Goal: Transaction & Acquisition: Purchase product/service

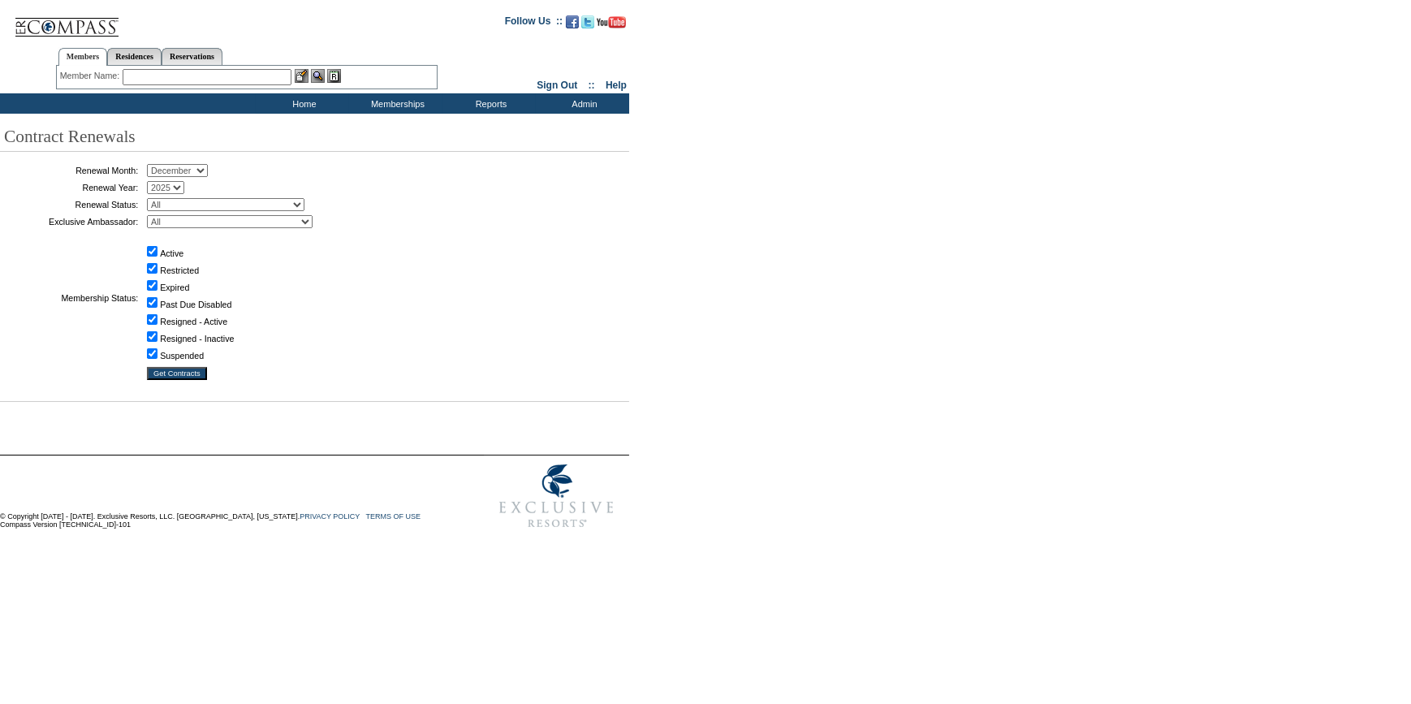
drag, startPoint x: 187, startPoint y: 167, endPoint x: 179, endPoint y: 178, distance: 13.3
click at [187, 167] on select "January February March April May June July August September October November De…" at bounding box center [177, 170] width 61 height 13
select select "9"
click at [153, 165] on select "January February March April May June July August September October November De…" at bounding box center [177, 170] width 61 height 13
click at [193, 371] on input "Get Contracts" at bounding box center [177, 373] width 60 height 13
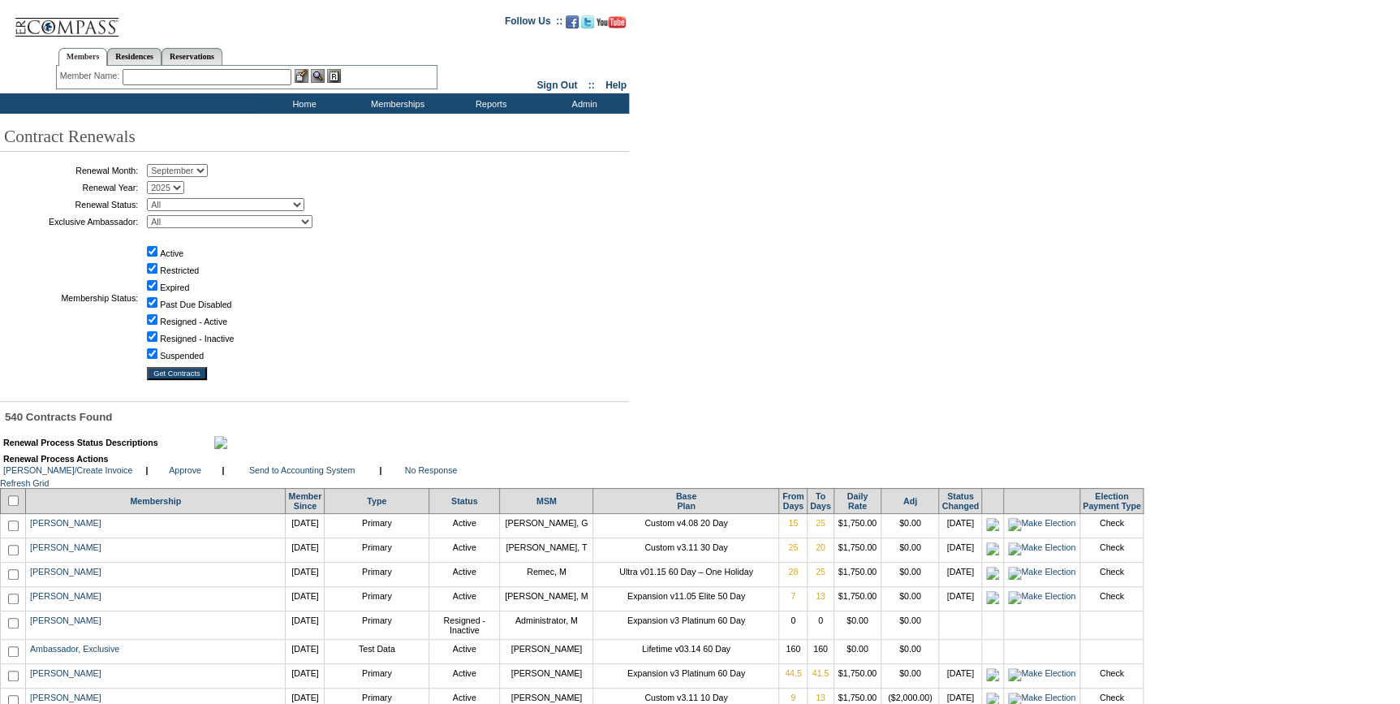
scroll to position [3549, 0]
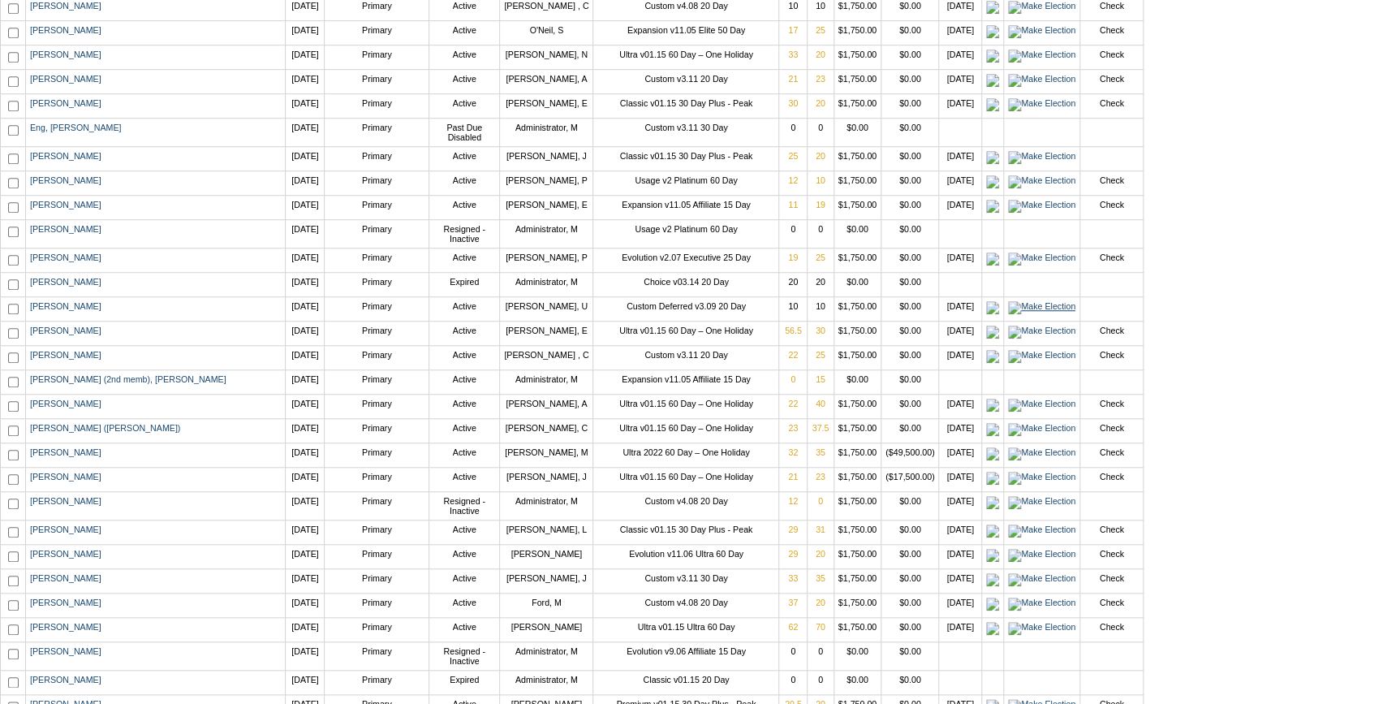
click at [1008, 314] on img at bounding box center [1041, 307] width 67 height 13
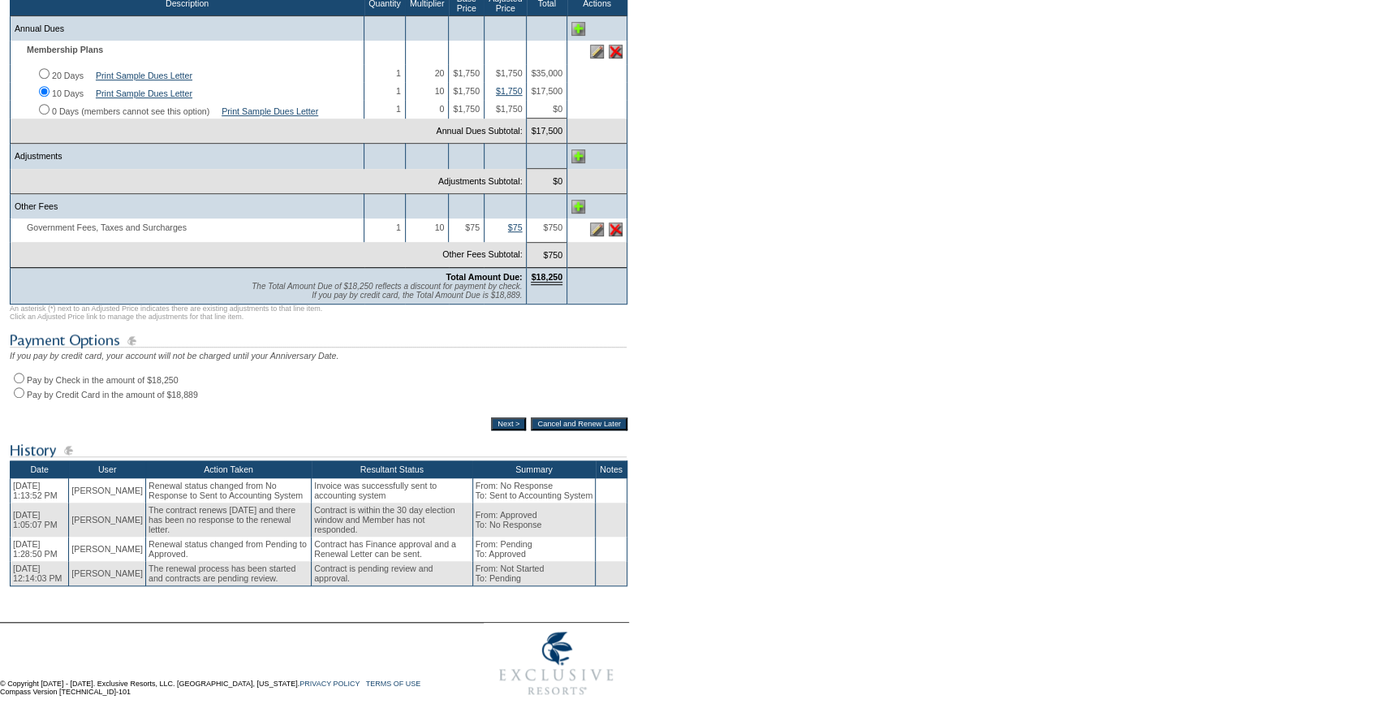
scroll to position [369, 0]
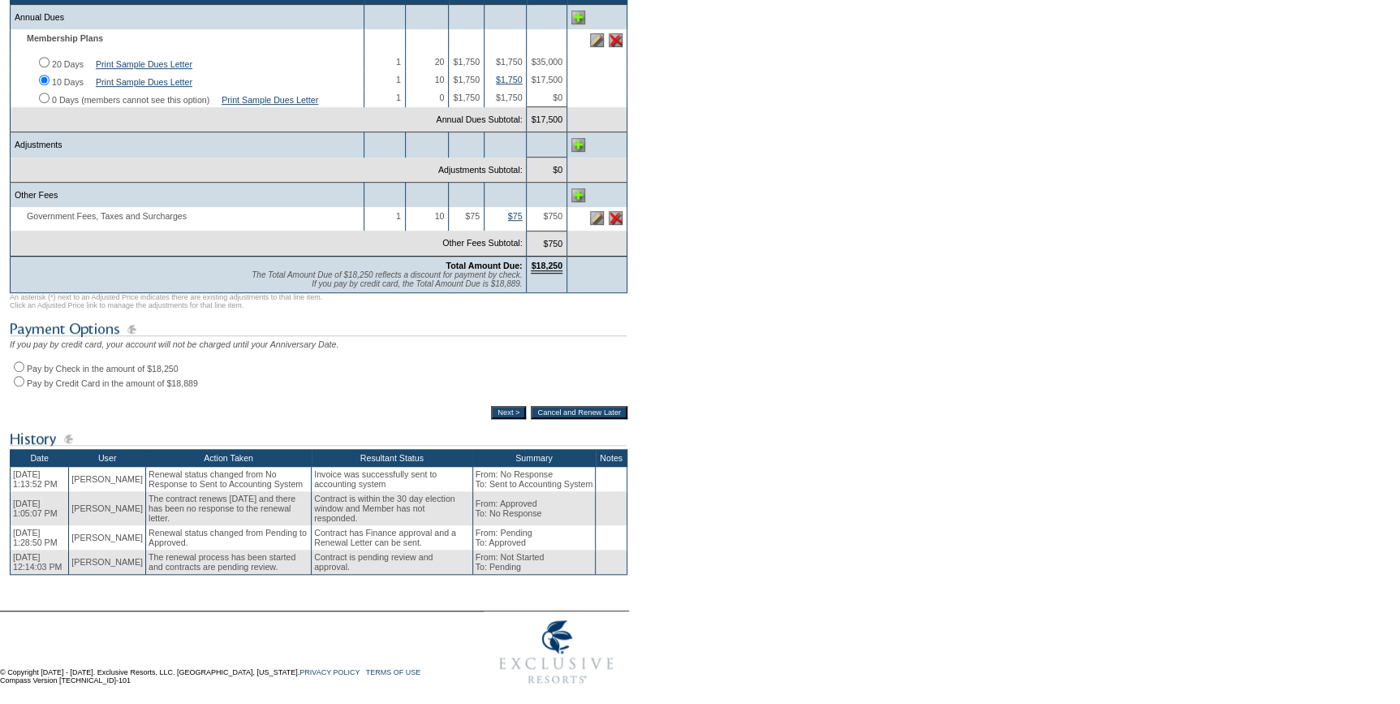
click at [15, 386] on input "Pay by Credit Card in the amount of $18,889" at bounding box center [19, 381] width 11 height 11
radio input "true"
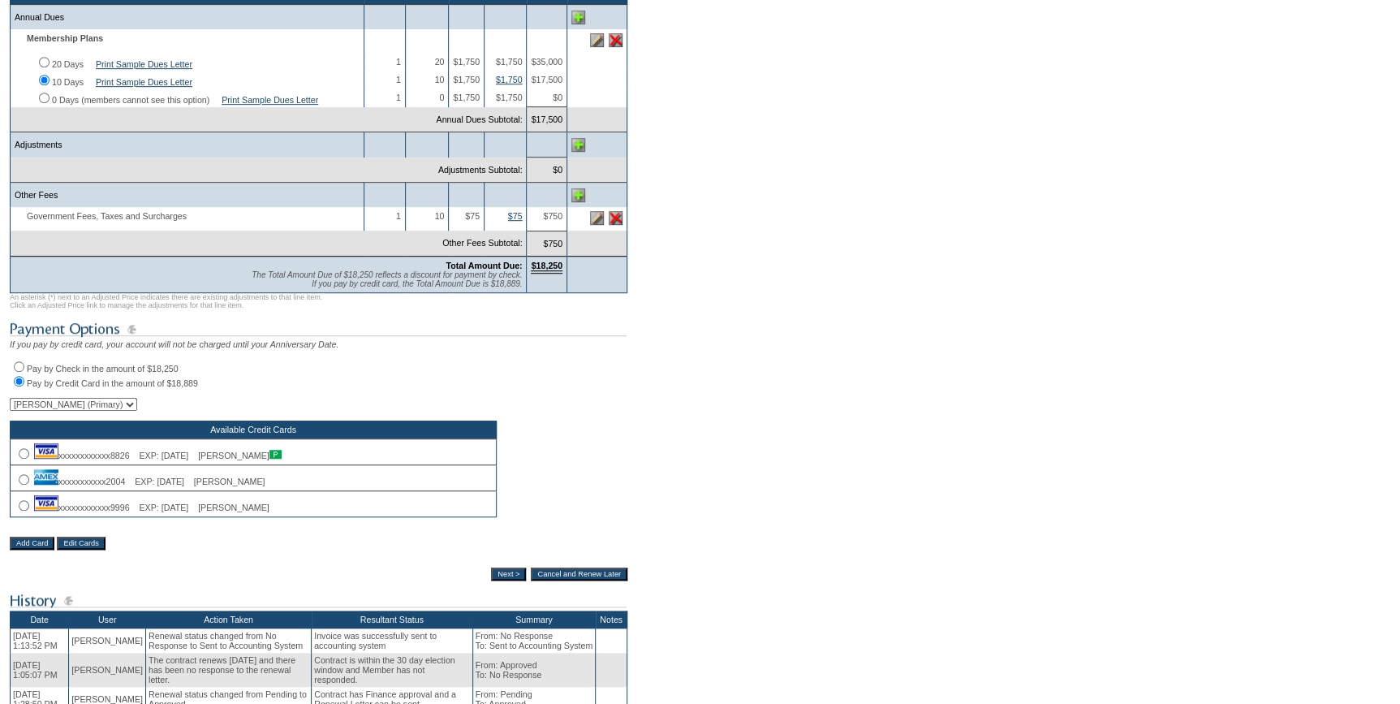
click at [19, 511] on input "radio" at bounding box center [24, 505] width 11 height 11
radio input "true"
click at [499, 580] on input "Next >" at bounding box center [508, 573] width 35 height 13
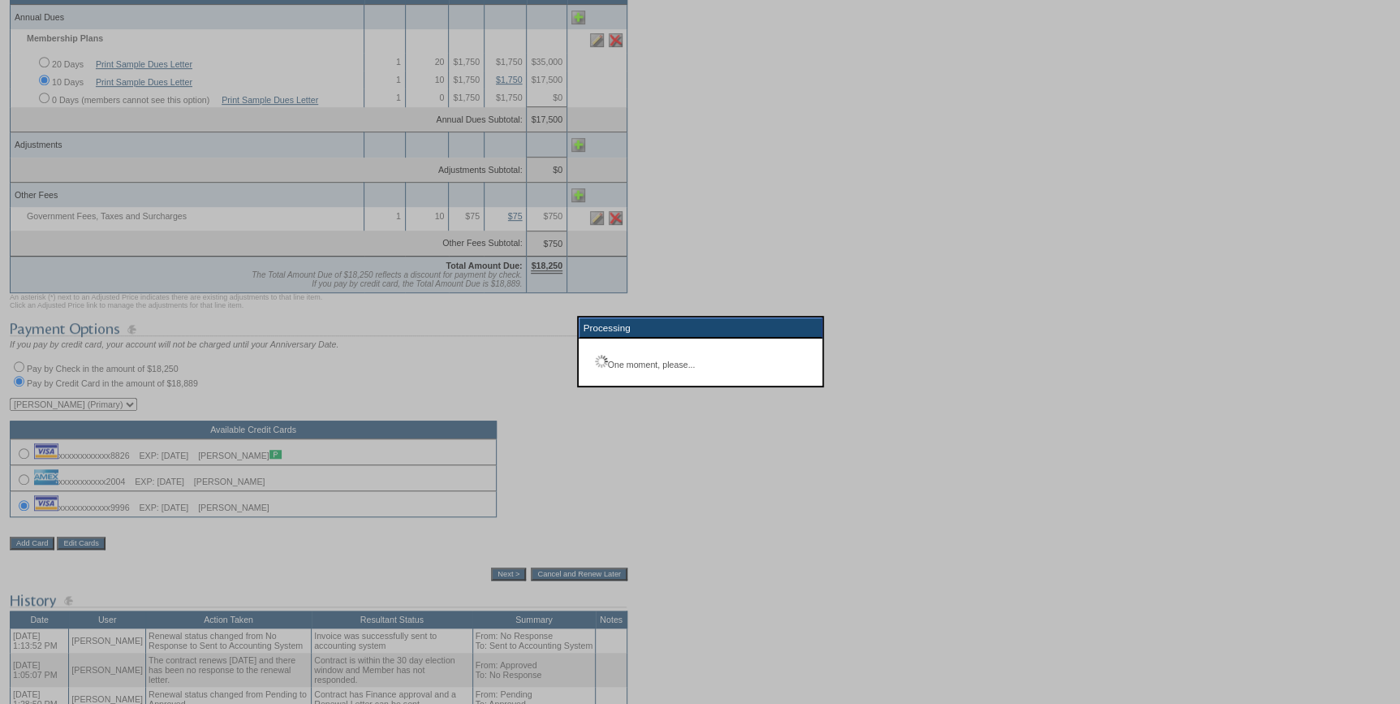
scroll to position [211, 0]
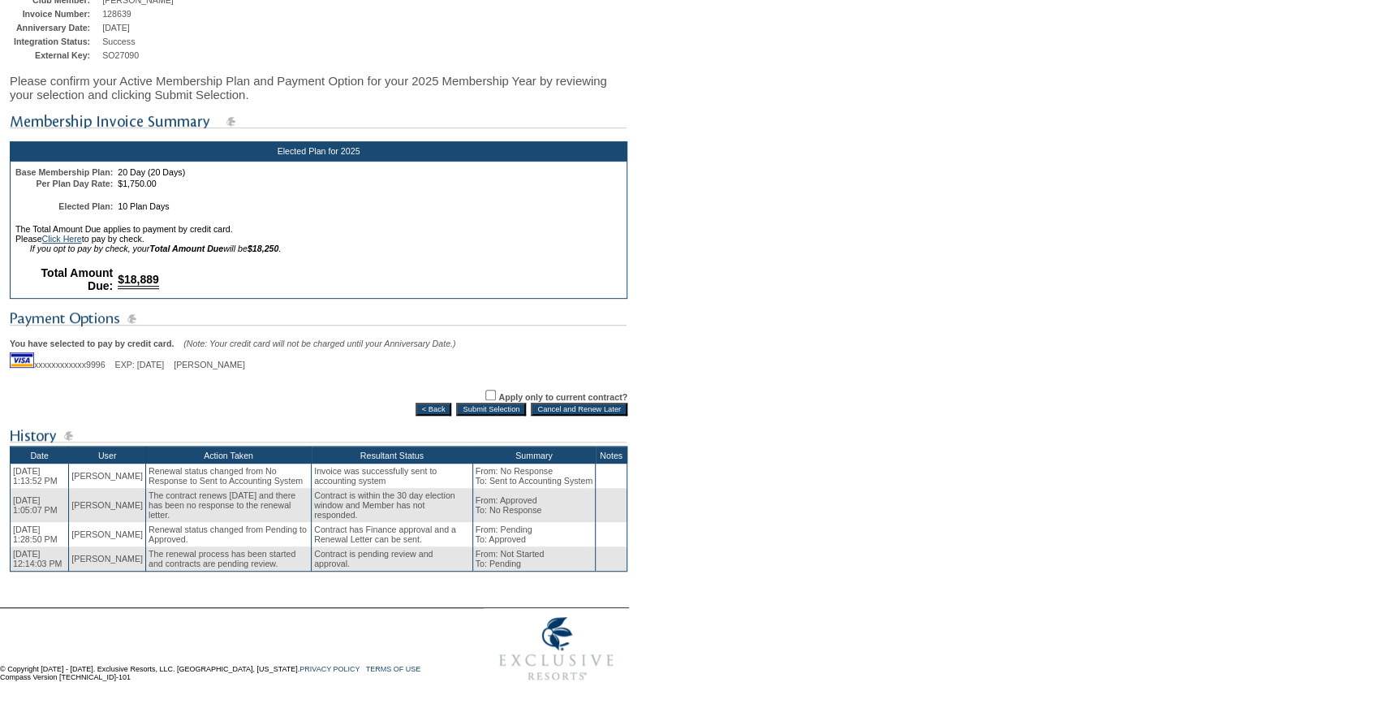
click at [489, 403] on input "Submit Selection" at bounding box center [491, 409] width 70 height 13
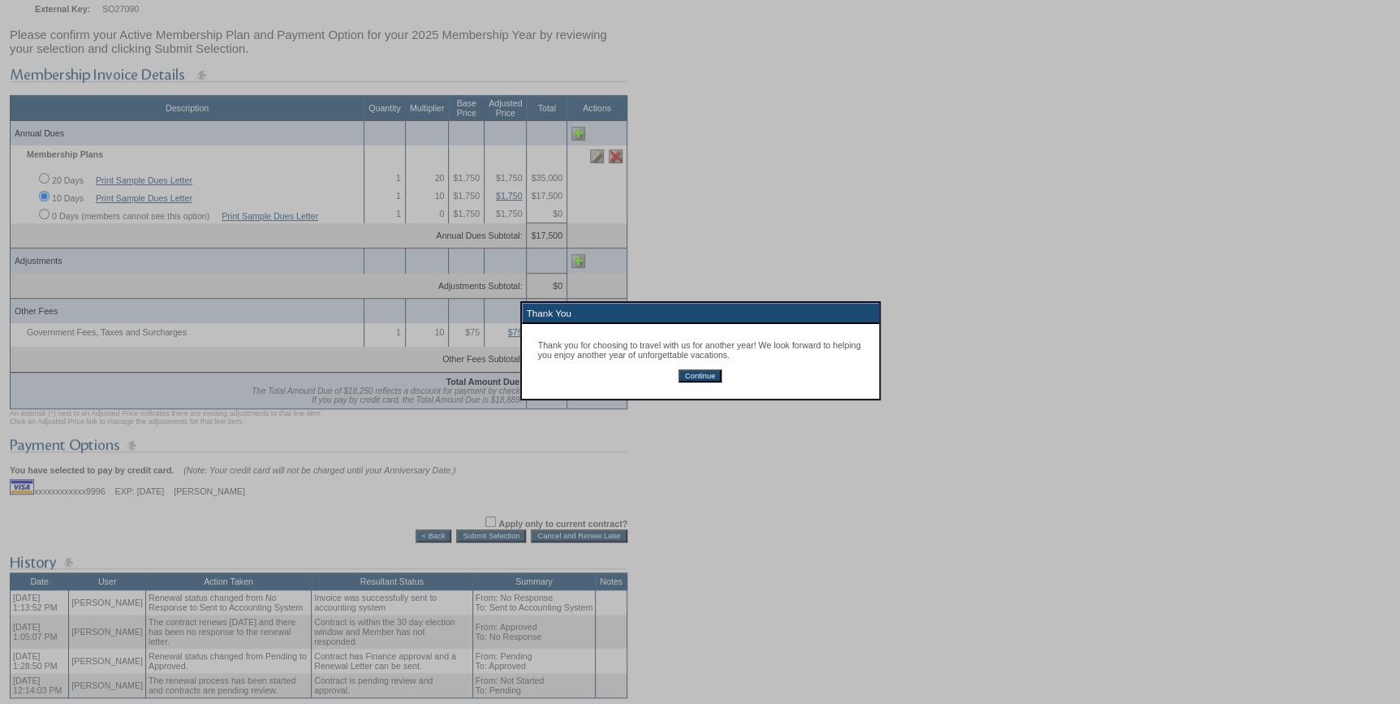
click at [710, 376] on input "Continue" at bounding box center [700, 375] width 43 height 13
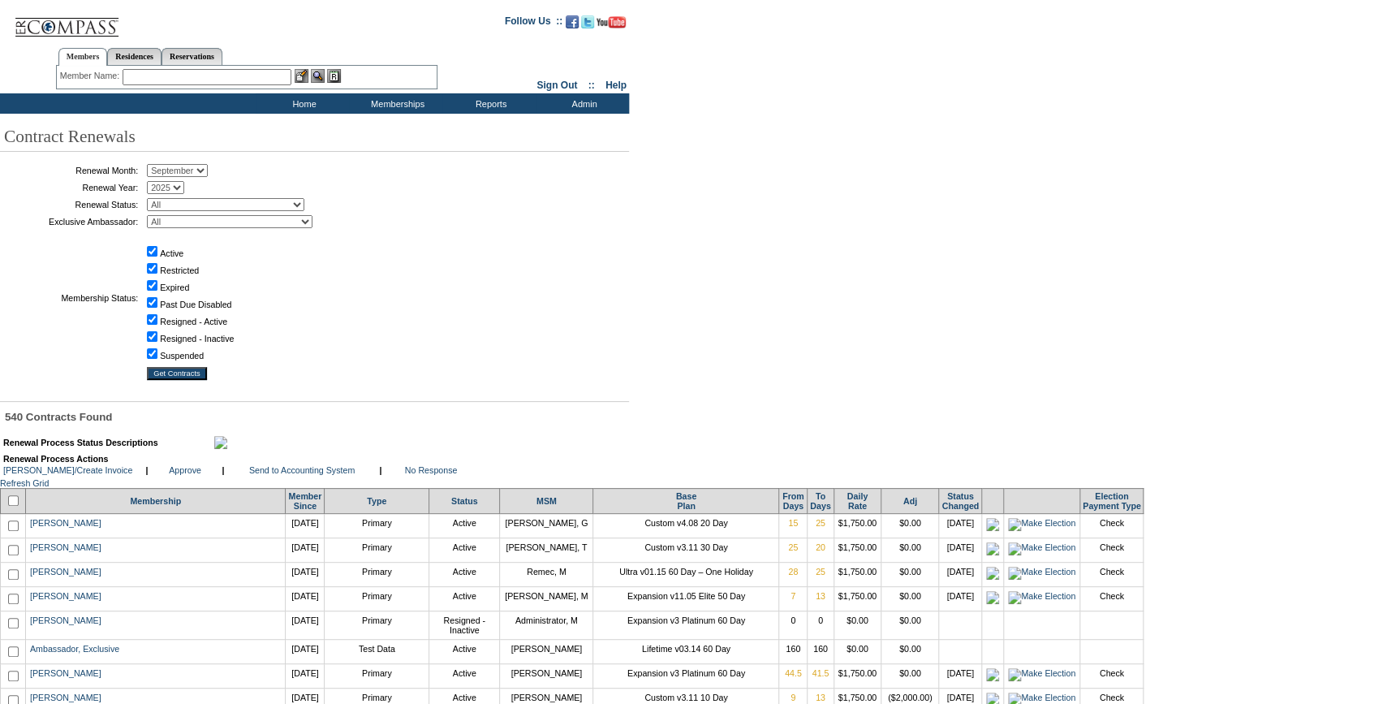
click at [179, 71] on input "text" at bounding box center [207, 77] width 169 height 16
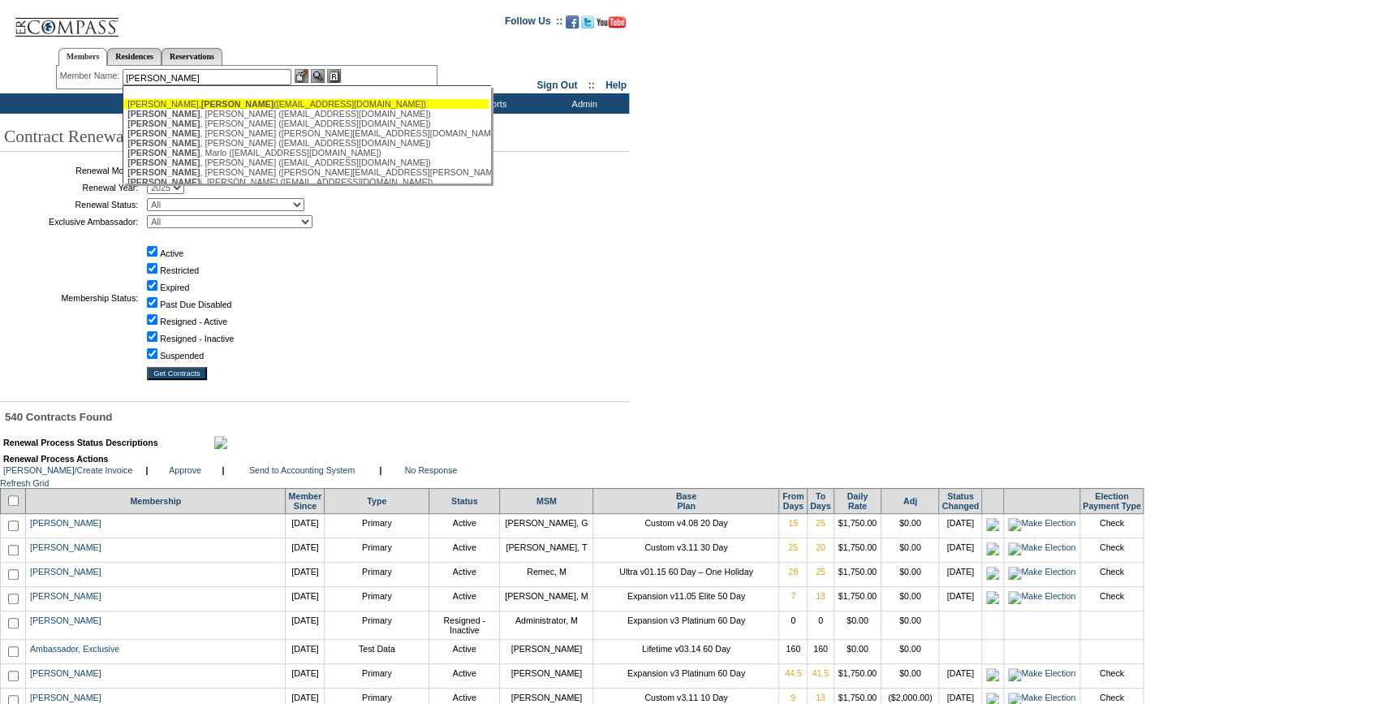
type input "oliver"
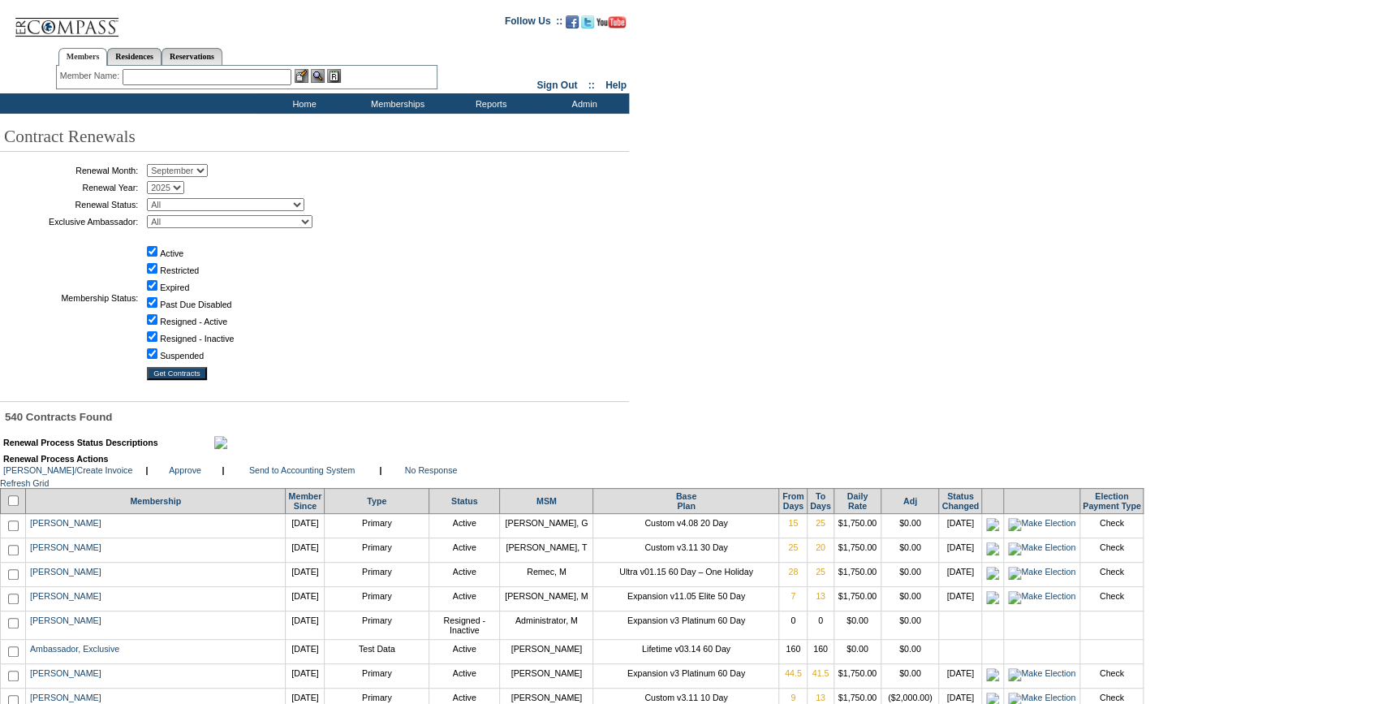
click at [215, 81] on input "text" at bounding box center [207, 77] width 169 height 16
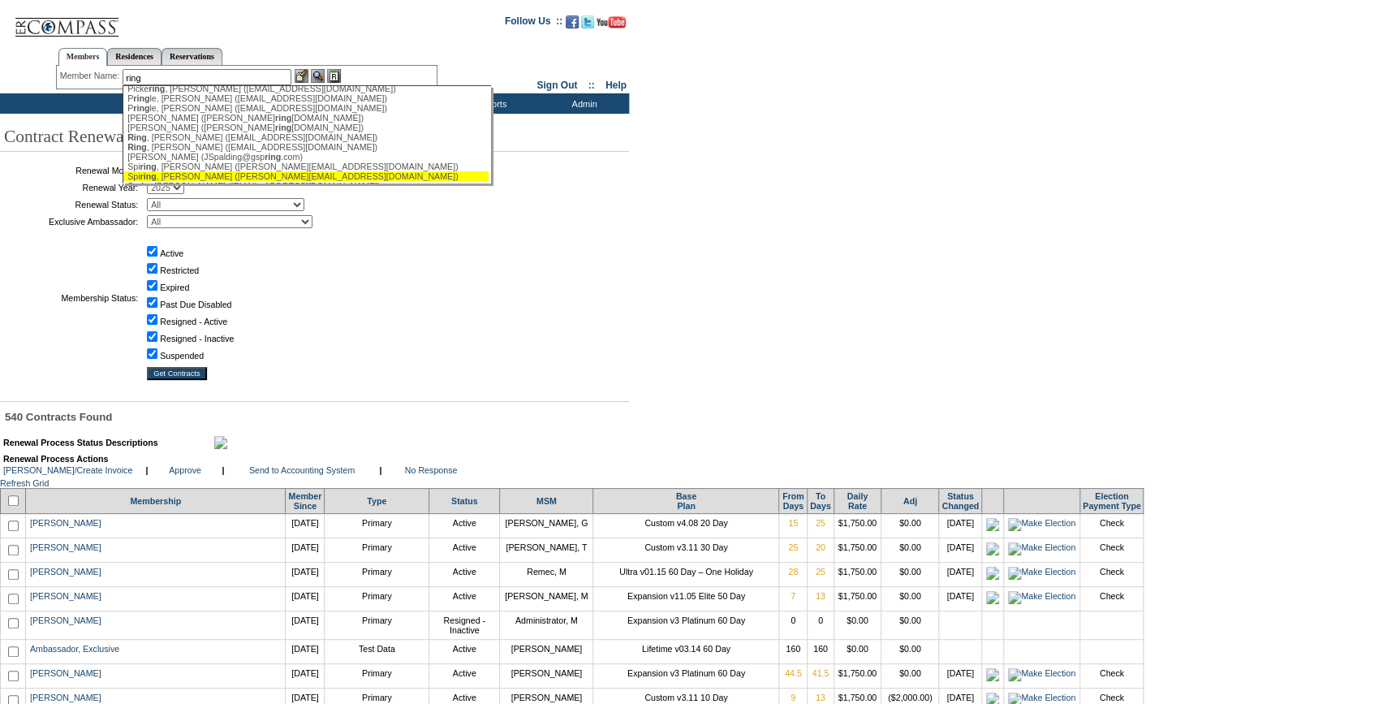
scroll to position [341, 0]
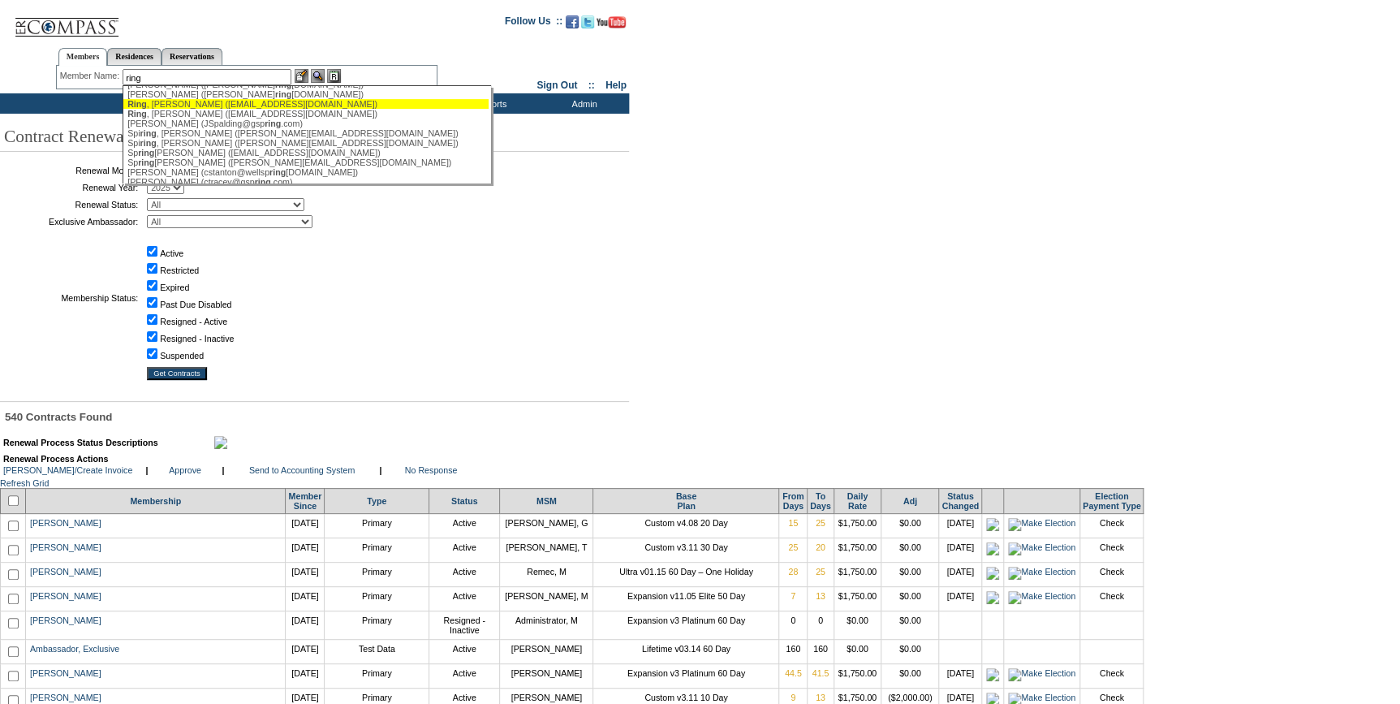
click at [186, 109] on div "Ring , Oliver (oring@randolphaustin.com)" at bounding box center [305, 104] width 357 height 10
type input "Ring, Oliver (oring@randolphaustin.com)"
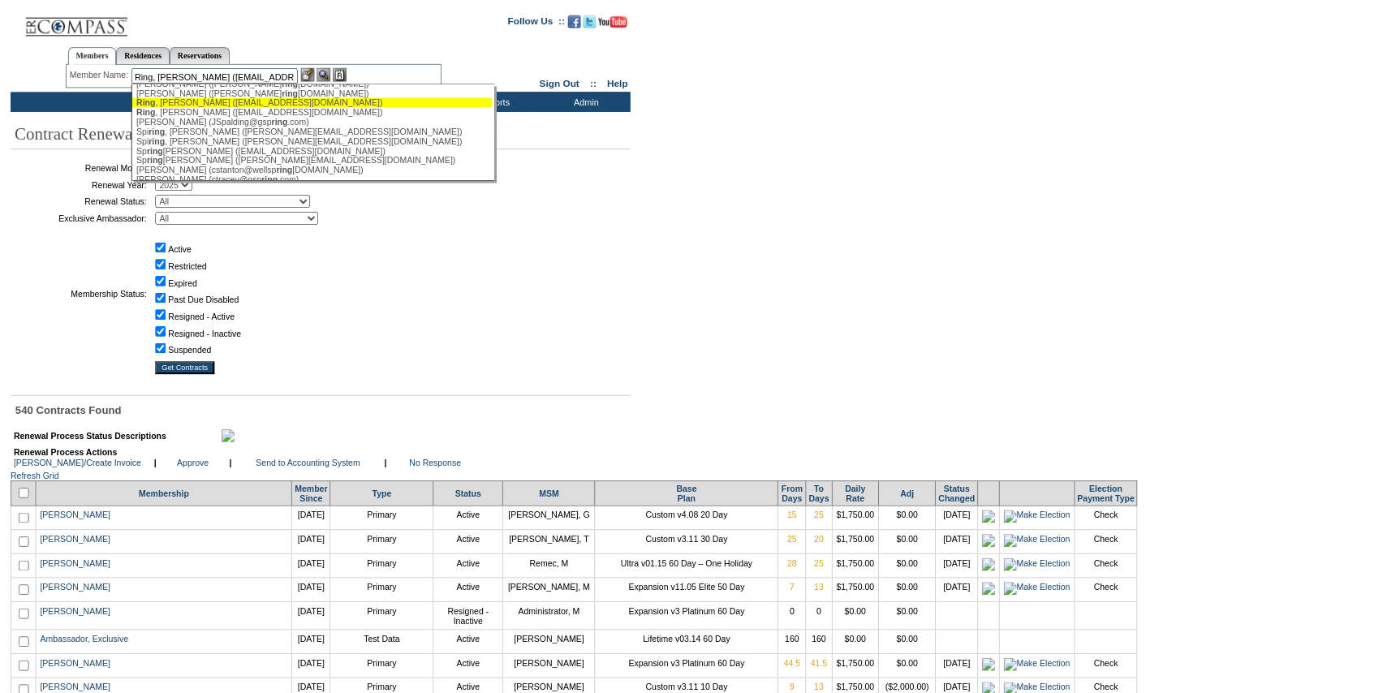
scroll to position [0, 0]
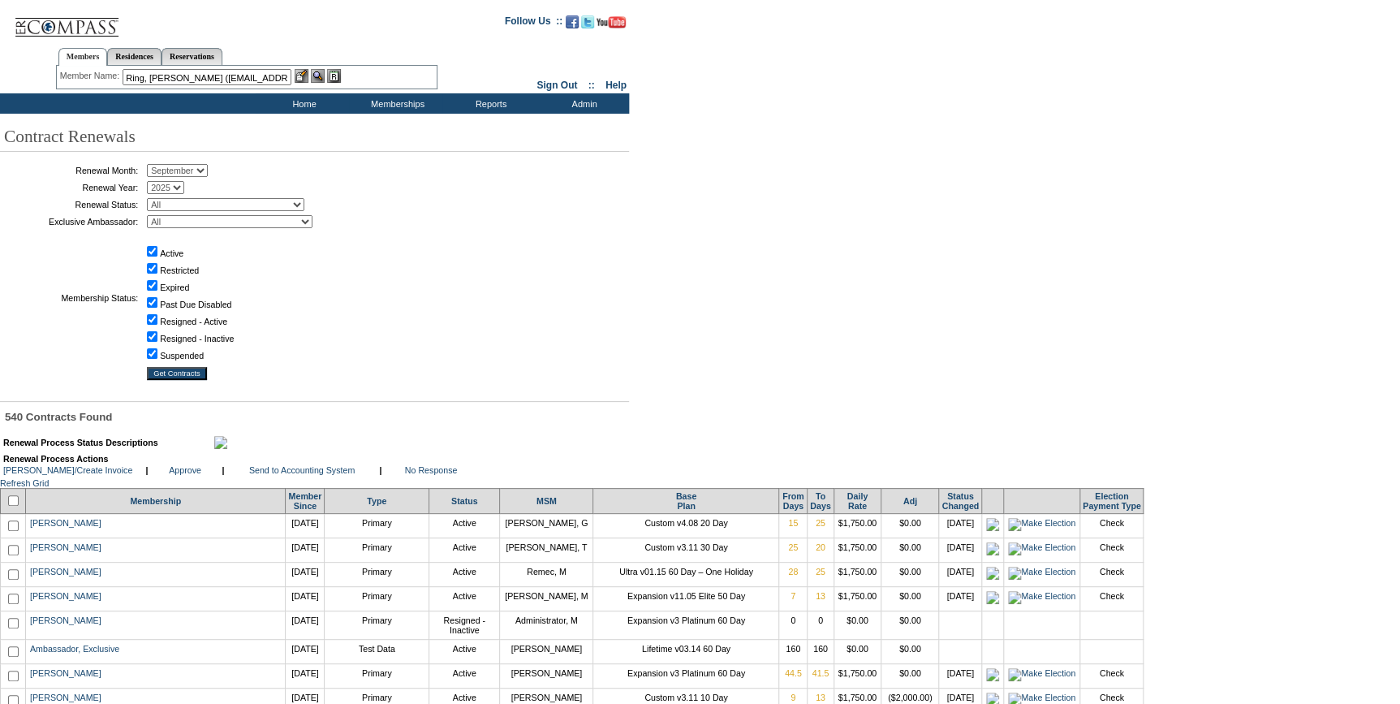
click at [306, 77] on img at bounding box center [302, 76] width 14 height 14
